Goal: Task Accomplishment & Management: Use online tool/utility

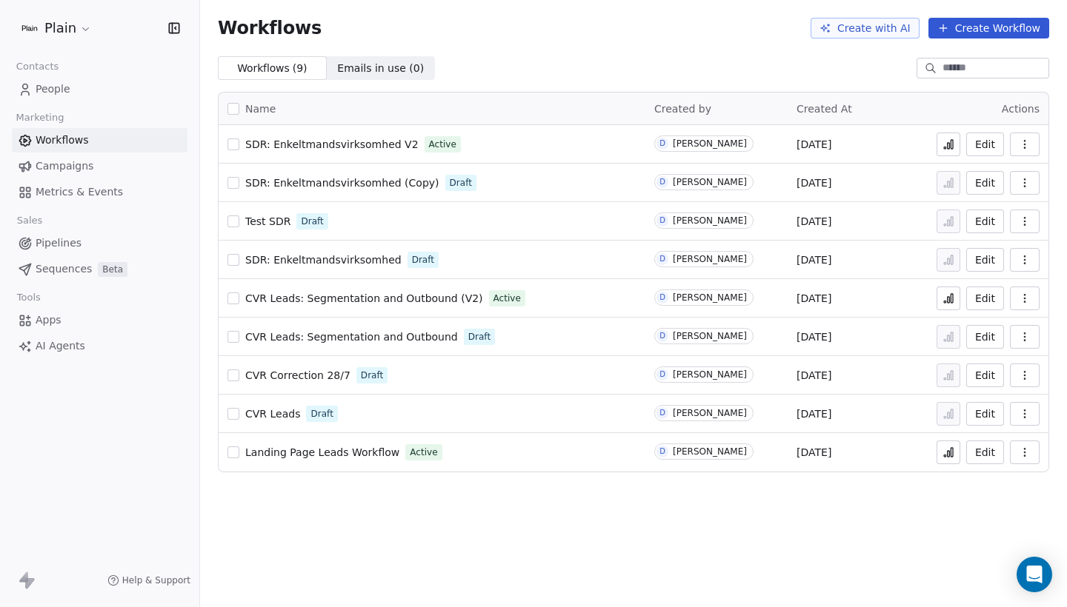
click at [64, 91] on span "People" at bounding box center [53, 89] width 35 height 16
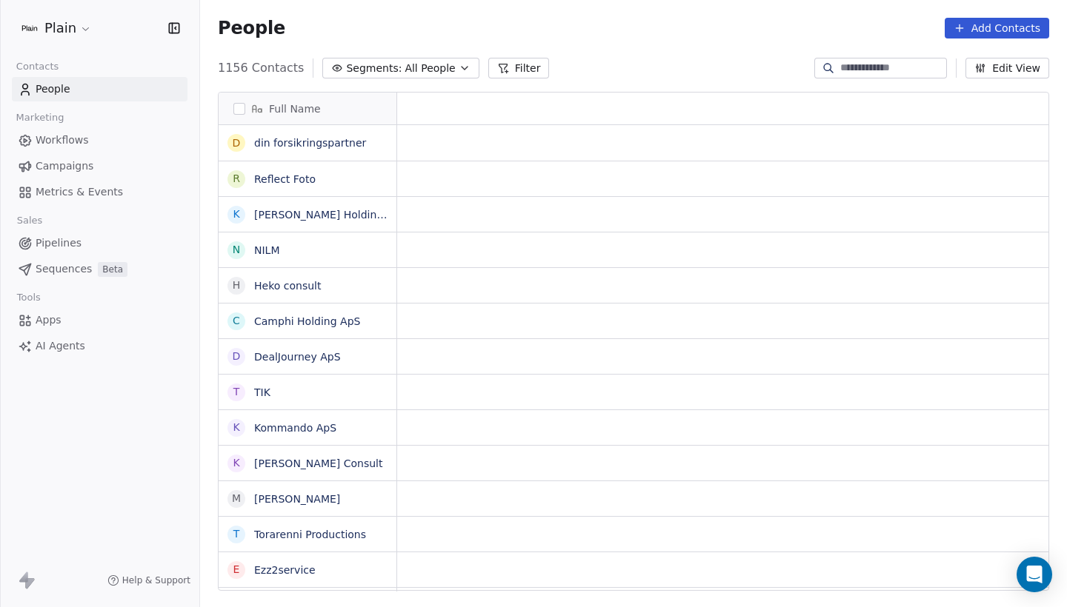
scroll to position [534, 867]
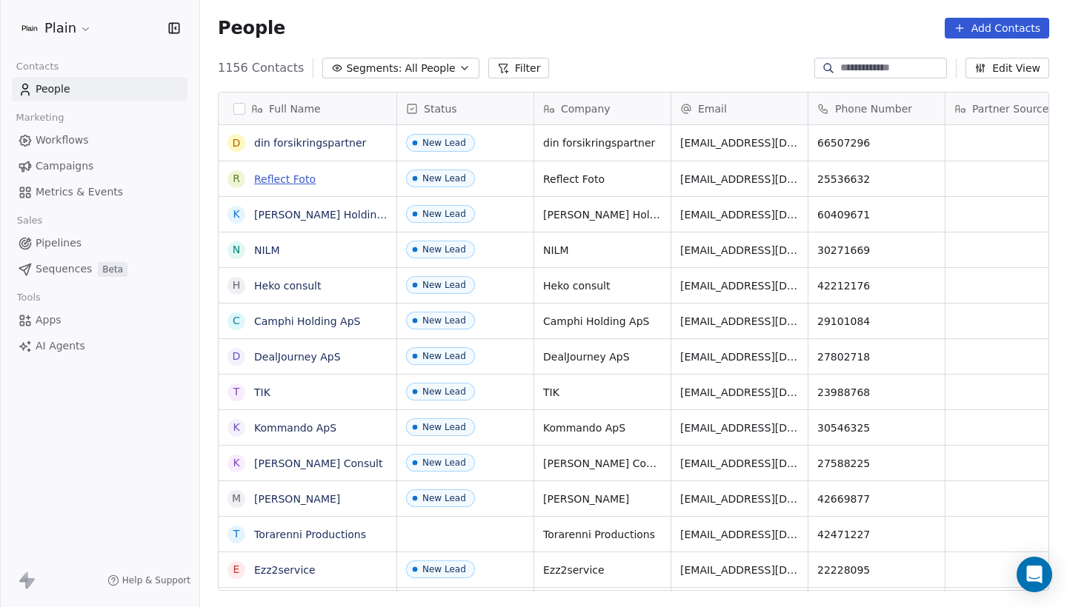
click at [259, 179] on link "Reflect Foto" at bounding box center [284, 179] width 61 height 12
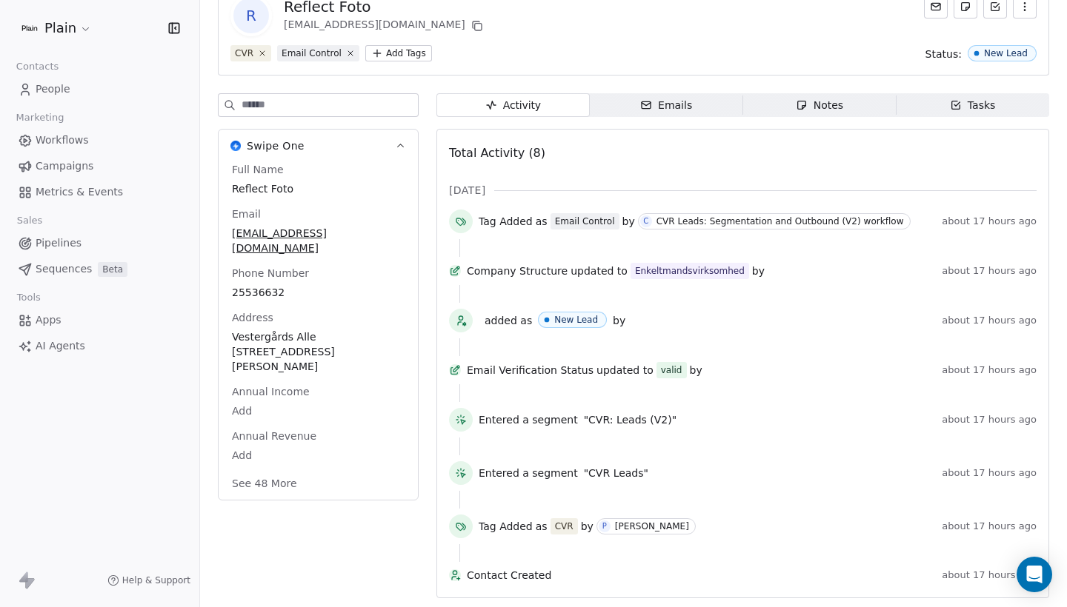
scroll to position [111, 0]
click at [267, 470] on button "See 48 More" at bounding box center [264, 483] width 83 height 27
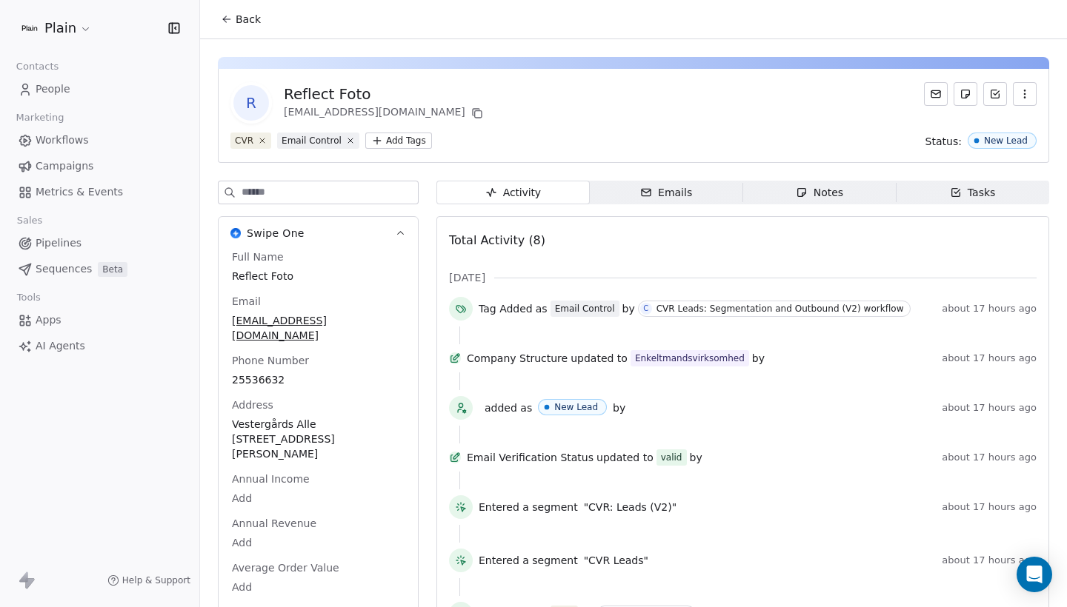
scroll to position [0, 0]
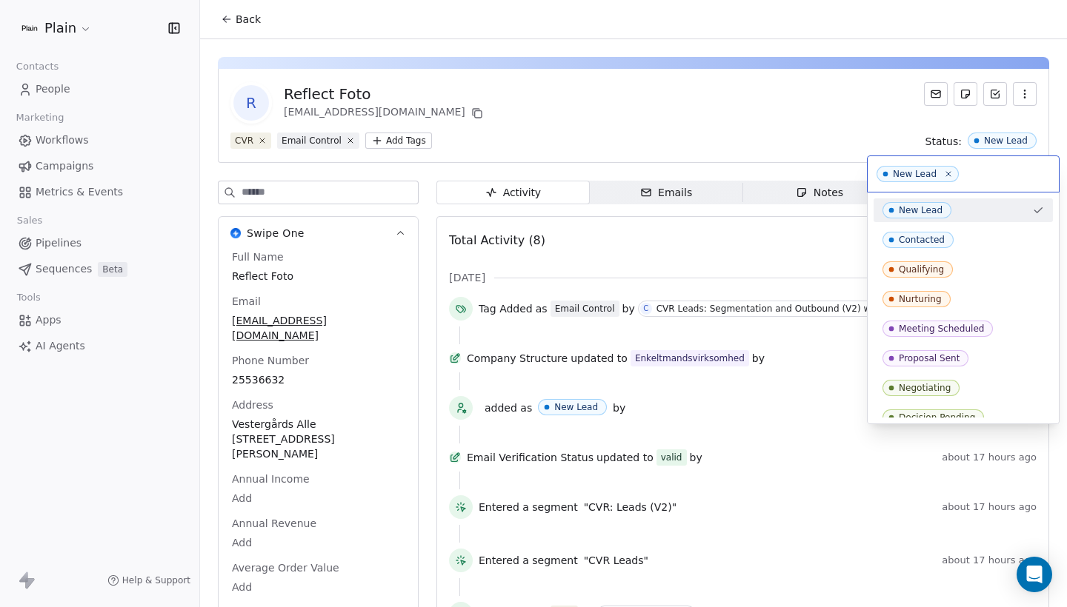
click at [889, 120] on html "Plain Contacts People Marketing Workflows Campaigns Metrics & Events Sales Pipe…" at bounding box center [533, 303] width 1067 height 607
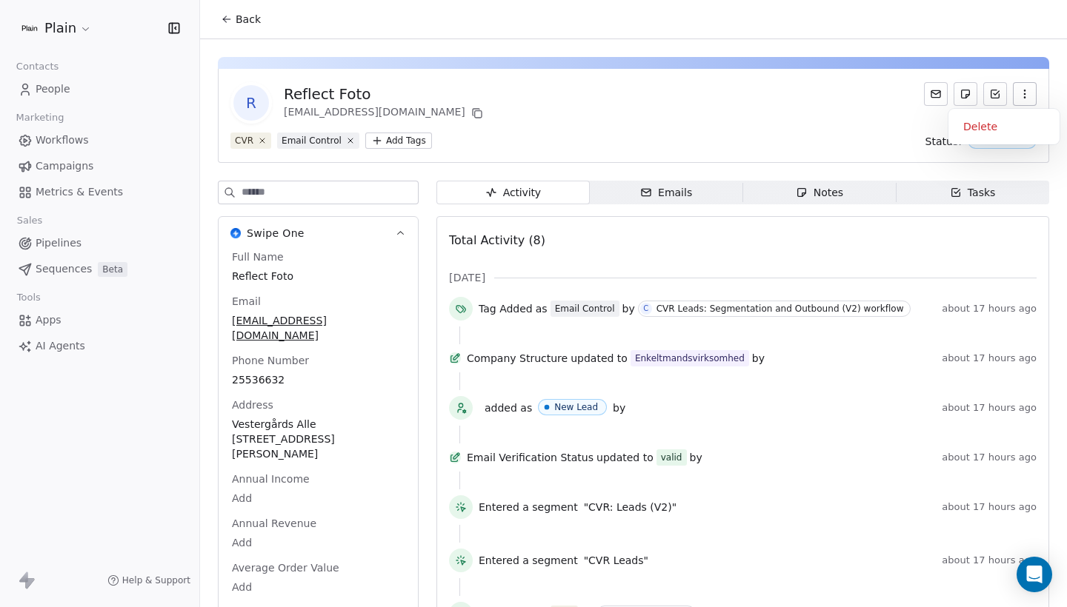
click at [1022, 91] on icon "button" at bounding box center [1024, 94] width 12 height 12
click at [995, 66] on p "Create Task" at bounding box center [996, 67] width 52 height 12
click at [92, 93] on link "People" at bounding box center [100, 89] width 176 height 24
